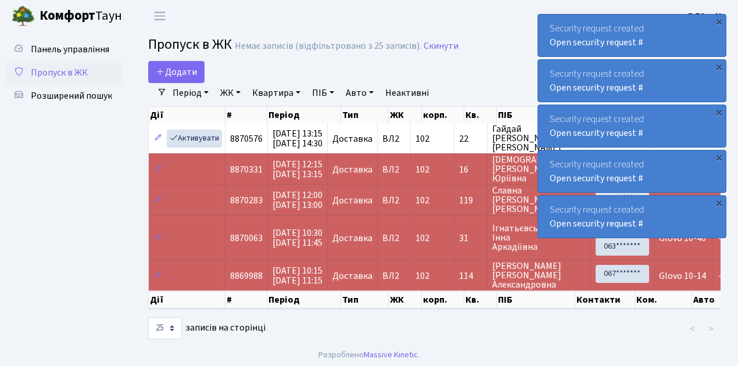
select select "25"
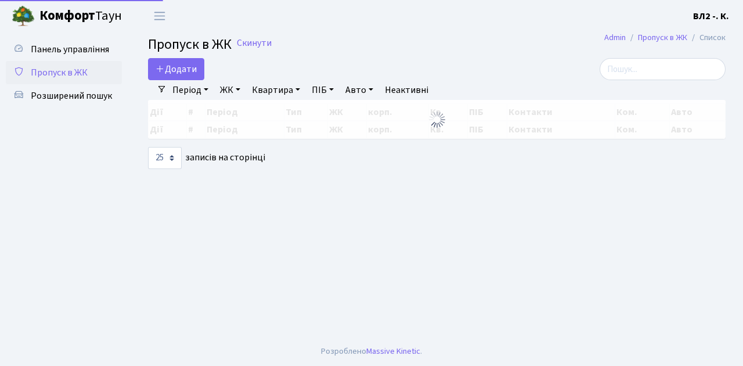
select select "25"
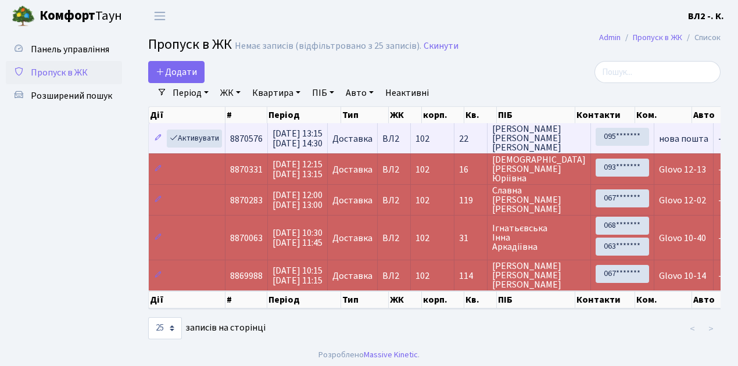
click at [447, 145] on td "102" at bounding box center [433, 138] width 44 height 30
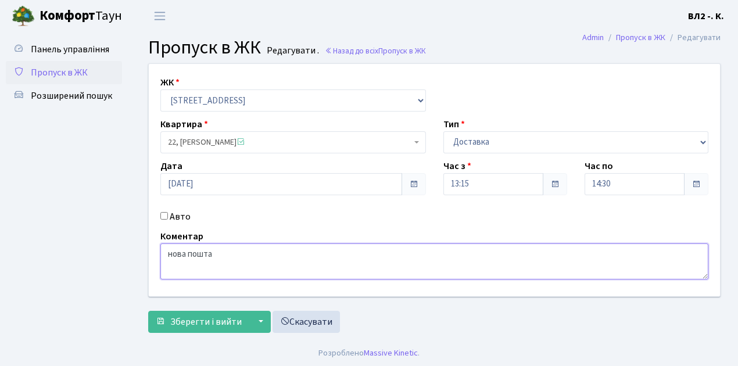
click at [215, 254] on textarea "нова пошта" at bounding box center [434, 261] width 548 height 36
type textarea "нова пошта 13-32"
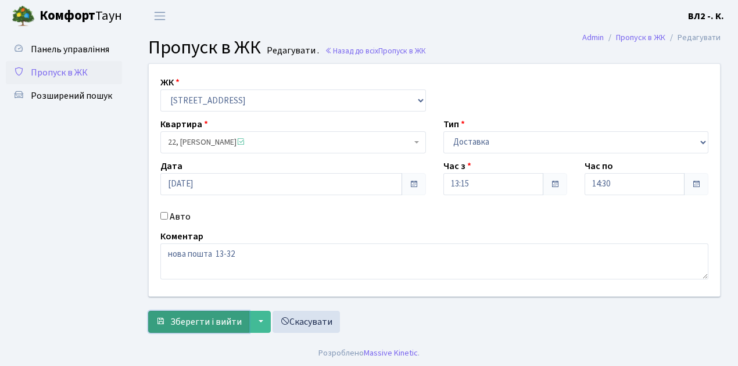
click at [187, 319] on span "Зберегти і вийти" at bounding box center [205, 321] width 71 height 13
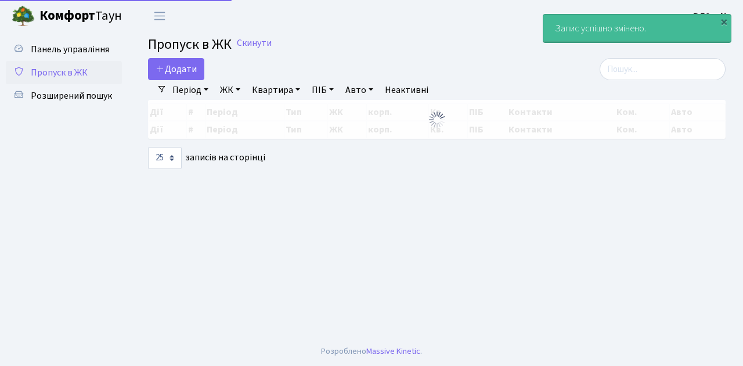
select select "25"
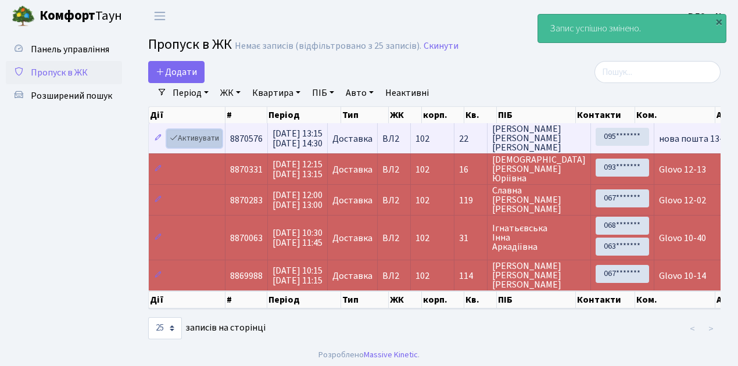
click at [209, 143] on link "Активувати" at bounding box center [194, 139] width 55 height 18
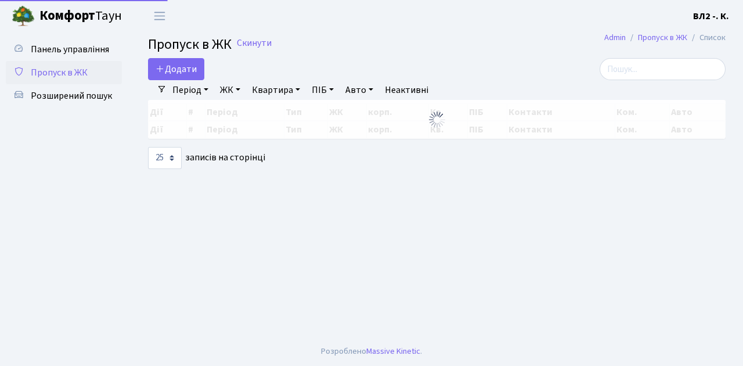
select select "25"
